Goal: Information Seeking & Learning: Learn about a topic

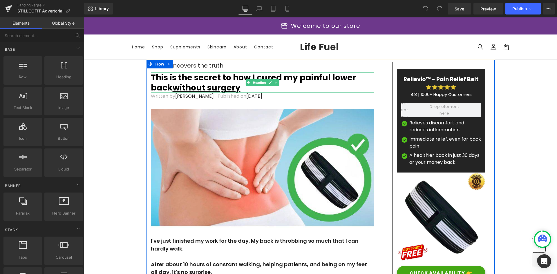
click at [204, 84] on u "without surgery" at bounding box center [207, 87] width 68 height 11
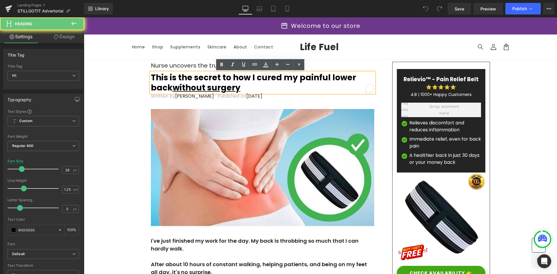
click at [235, 85] on u "without surgery" at bounding box center [207, 87] width 68 height 11
click at [242, 87] on h1 "This is the secret to how I cured my painful lower back without surgery" at bounding box center [262, 82] width 223 height 20
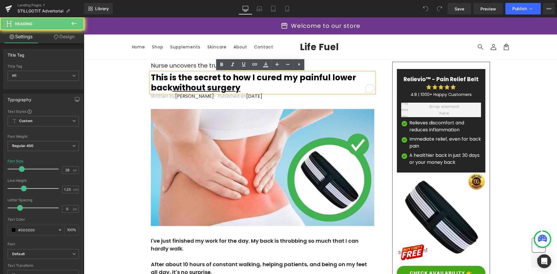
click at [242, 87] on h1 "This is the secret to how I cured my painful lower back without surgery" at bounding box center [262, 82] width 223 height 20
drag, startPoint x: 221, startPoint y: 87, endPoint x: 214, endPoint y: 85, distance: 7.0
click at [220, 86] on u "without surgery" at bounding box center [207, 87] width 68 height 11
click at [214, 85] on u "without surgery" at bounding box center [207, 87] width 68 height 11
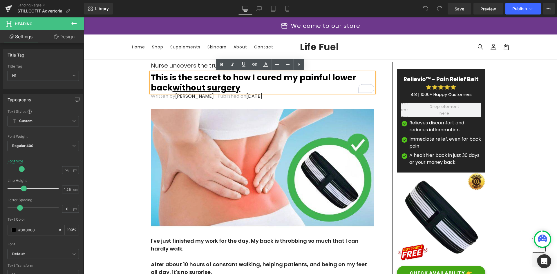
click at [301, 84] on h1 "This is the secret to how I cured my painful lower back without surgery" at bounding box center [262, 82] width 223 height 20
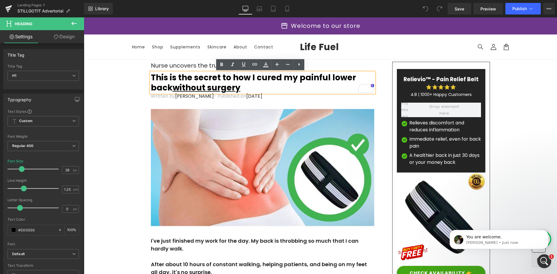
click at [215, 76] on strong "This is the secret to how I cured my painful lower back without surgery" at bounding box center [253, 82] width 205 height 21
click at [239, 83] on strong "This is the secret to how I cured my painful lower back without surgery" at bounding box center [253, 82] width 205 height 21
